Goal: Transaction & Acquisition: Purchase product/service

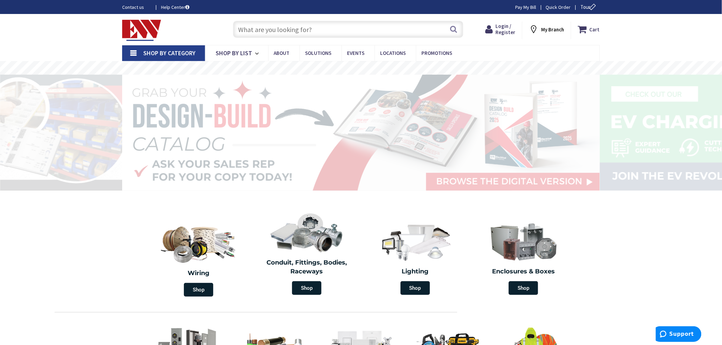
drag, startPoint x: 249, startPoint y: 28, endPoint x: 263, endPoint y: 27, distance: 14.4
click at [250, 28] on input "text" at bounding box center [348, 29] width 230 height 17
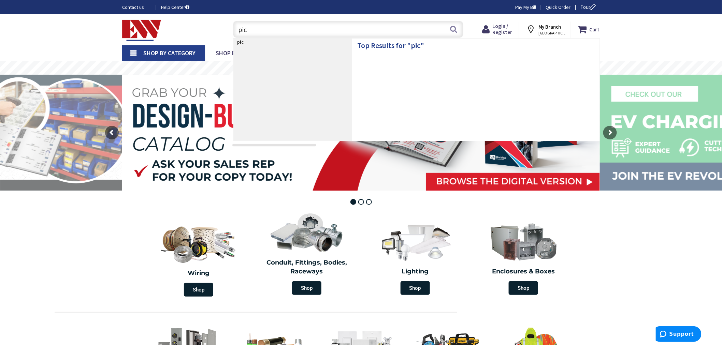
type input "pico"
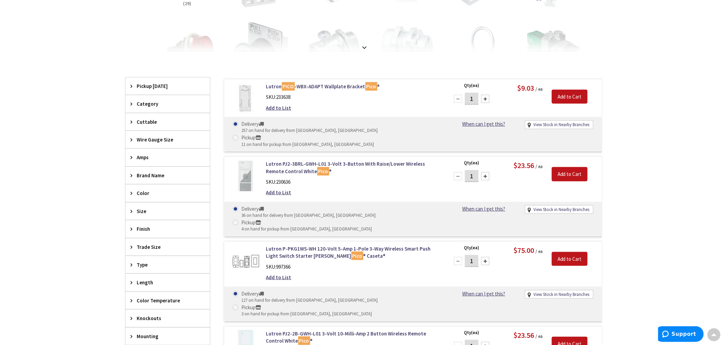
scroll to position [152, 0]
click at [469, 255] on input "1" at bounding box center [469, 261] width 14 height 12
type input "4"
click at [567, 252] on input "Add to Cart" at bounding box center [567, 259] width 36 height 14
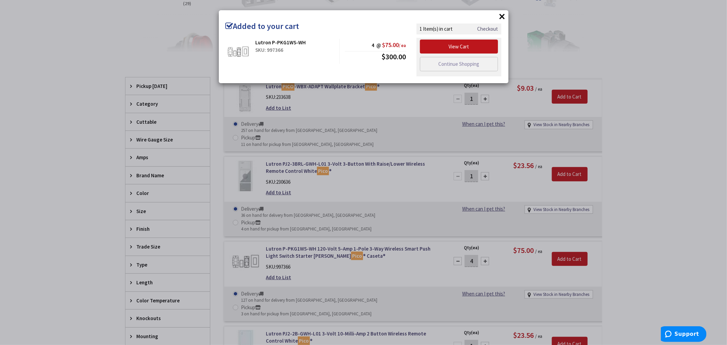
click at [487, 25] on link "Checkout" at bounding box center [487, 28] width 21 height 7
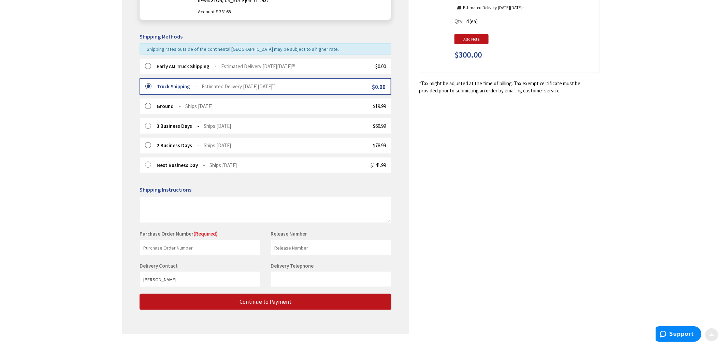
scroll to position [159, 0]
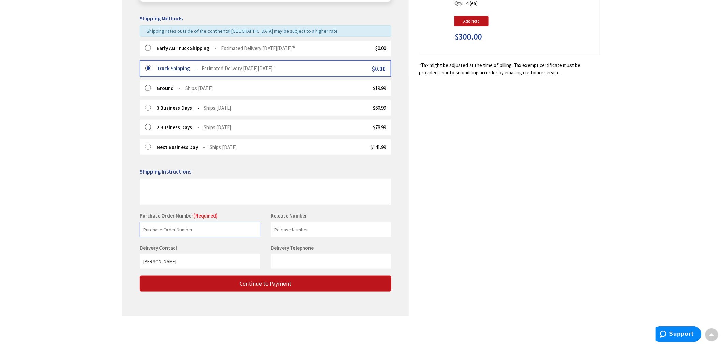
click at [199, 227] on input "text" at bounding box center [199, 229] width 121 height 15
type input "2073"
click at [287, 227] on input "text" at bounding box center [330, 229] width 121 height 15
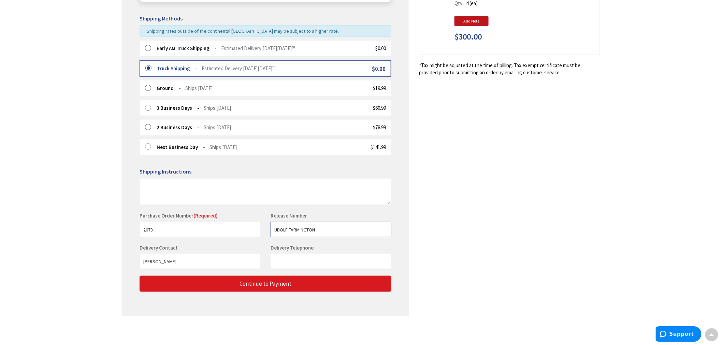
type input "UDOLF FARMINGTON"
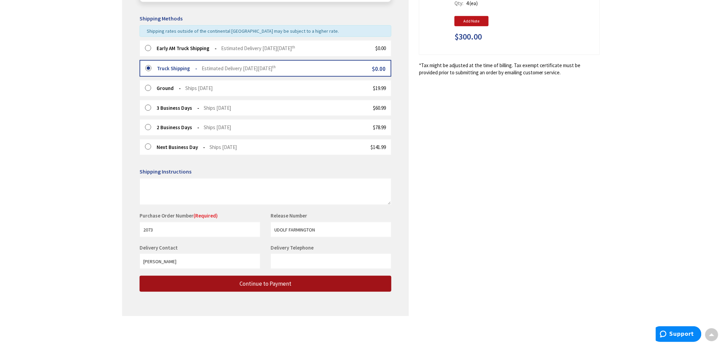
drag, startPoint x: 245, startPoint y: 280, endPoint x: 244, endPoint y: 283, distance: 3.8
click at [245, 281] on span "Continue to Payment" at bounding box center [265, 284] width 52 height 8
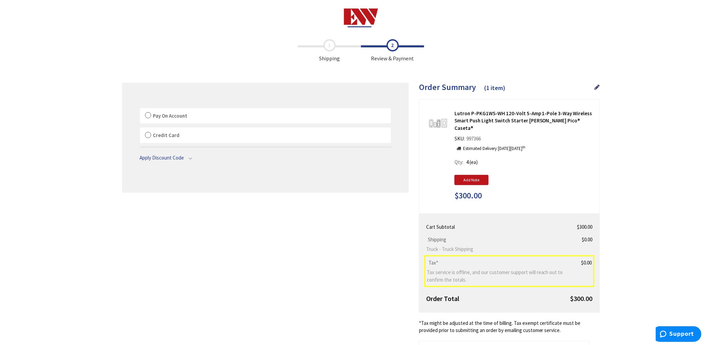
click at [149, 115] on label "Pay On Account" at bounding box center [265, 116] width 251 height 16
click at [147, 117] on label "Pay On Account" at bounding box center [265, 116] width 251 height 16
click at [140, 109] on input "Pay On Account" at bounding box center [140, 109] width 0 height 0
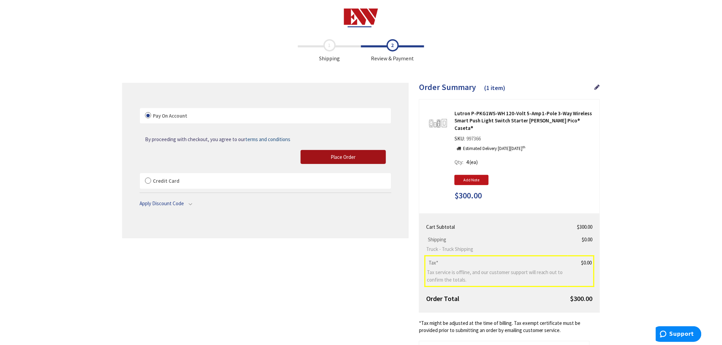
click at [321, 158] on button "Place Order" at bounding box center [342, 157] width 85 height 14
